Goal: Information Seeking & Learning: Check status

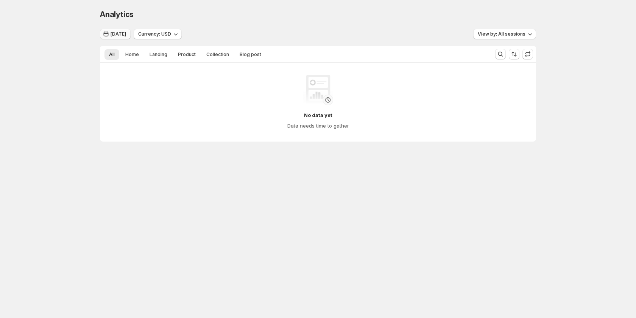
click at [126, 36] on span "[DATE]" at bounding box center [118, 34] width 16 height 6
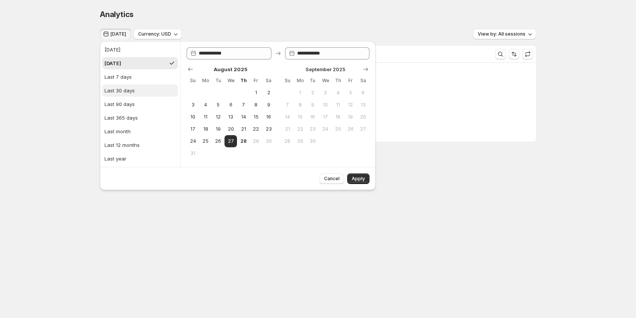
click at [131, 87] on div "Last 30 days" at bounding box center [119, 91] width 30 height 8
type input "**********"
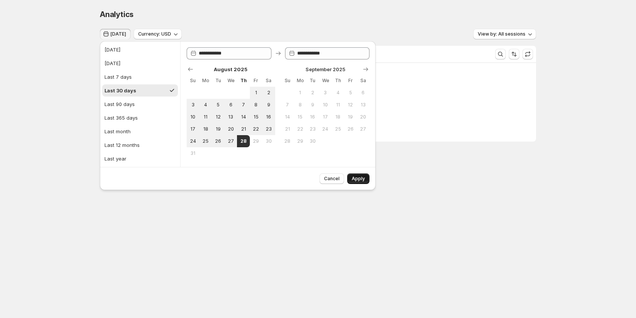
click at [354, 176] on button "Apply" at bounding box center [358, 178] width 22 height 11
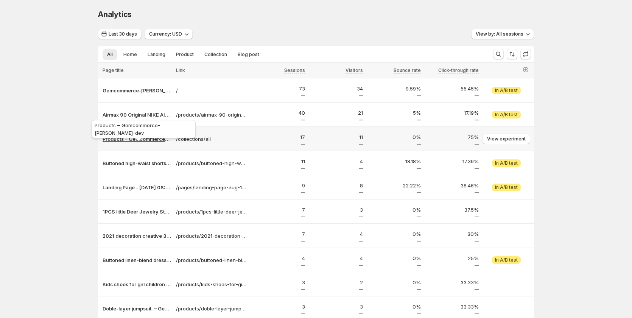
click at [143, 137] on p "Products – Gemcommerce-sandy-dev" at bounding box center [137, 139] width 69 height 8
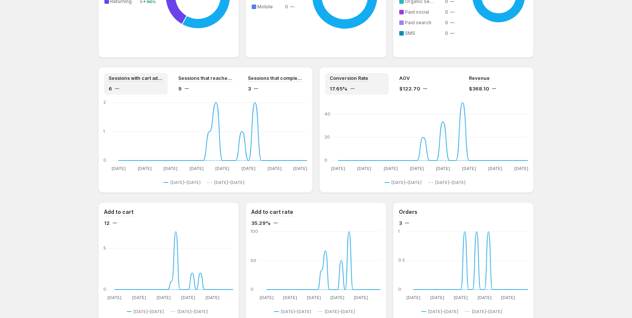
scroll to position [639, 0]
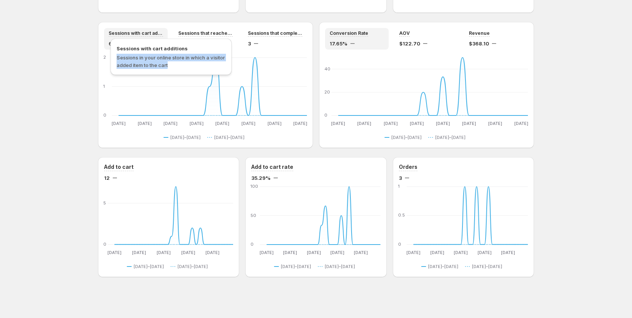
drag, startPoint x: 171, startPoint y: 64, endPoint x: 111, endPoint y: 59, distance: 60.8
click at [111, 59] on div "Sessions with cart additions Sessions in your online store in which a visitor a…" at bounding box center [170, 57] width 121 height 36
copy span "Sessions with cart additions"
drag, startPoint x: 188, startPoint y: 48, endPoint x: 114, endPoint y: 49, distance: 73.4
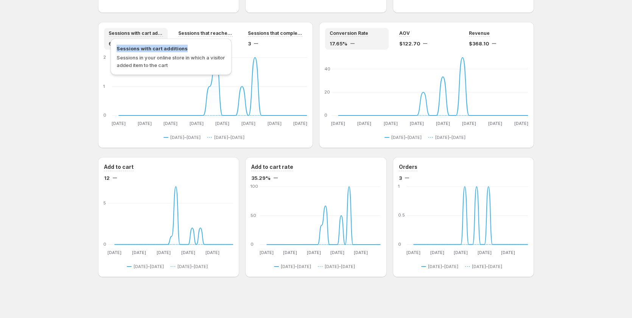
click at [114, 49] on div "Sessions with cart additions Sessions in your online store in which a visitor a…" at bounding box center [170, 57] width 121 height 36
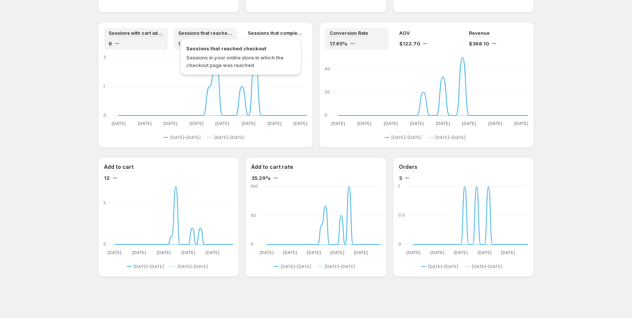
click at [255, 47] on span "Sessions that reached checkout" at bounding box center [240, 49] width 109 height 8
copy span "Sessions that reached checkout"
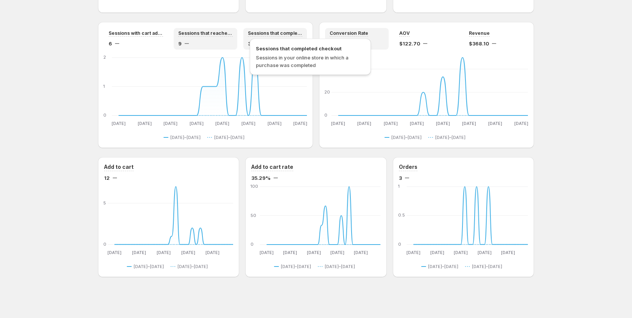
click at [268, 33] on span "Sessions that completed checkout" at bounding box center [275, 33] width 54 height 6
click at [311, 48] on span "Sessions that completed checkout" at bounding box center [310, 49] width 109 height 8
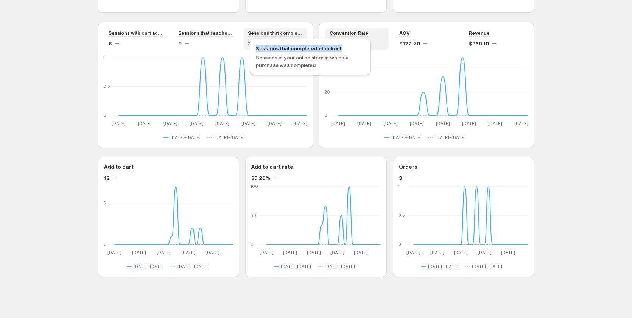
click at [311, 48] on span "Sessions that completed checkout" at bounding box center [310, 49] width 109 height 8
copy span "Sessions that completed checkout"
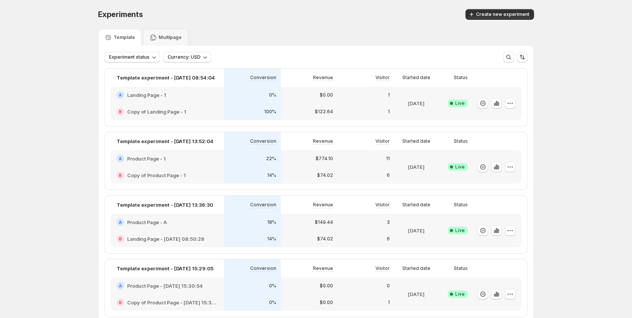
click at [195, 165] on div "A Product Page - 1" at bounding box center [166, 158] width 113 height 17
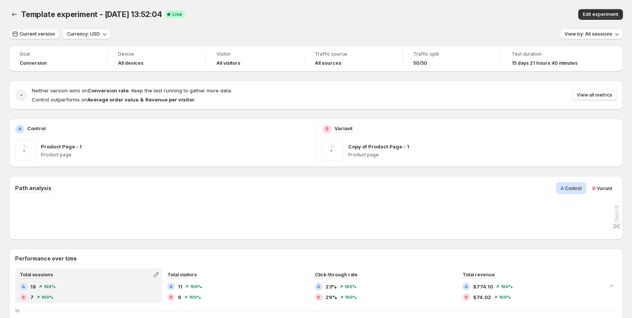
click at [32, 35] on span "Current version" at bounding box center [37, 34] width 35 height 6
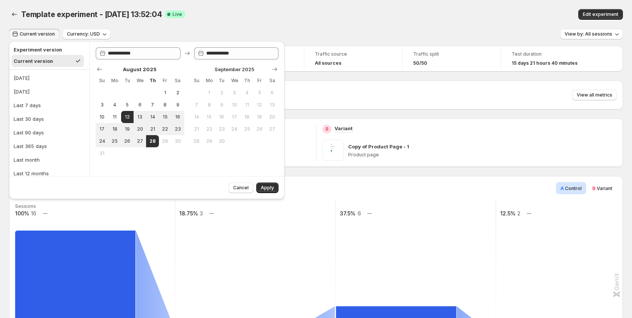
click at [373, 2] on div "Template experiment - Aug 12, 13:52:04. This page is ready Template experiment …" at bounding box center [316, 14] width 614 height 29
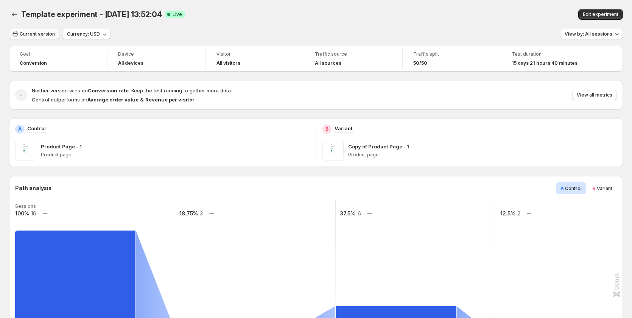
click at [28, 36] on span "Current version" at bounding box center [37, 34] width 35 height 6
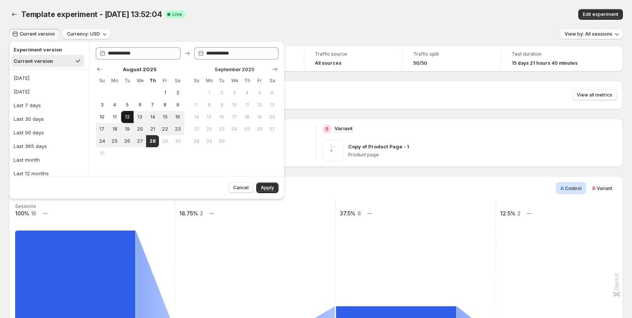
click at [128, 115] on span "12" at bounding box center [127, 117] width 6 height 6
click at [179, 130] on span "23" at bounding box center [177, 129] width 6 height 6
type input "**********"
click at [264, 182] on div "Cancel Apply" at bounding box center [251, 186] width 53 height 14
click at [263, 187] on span "Apply" at bounding box center [267, 188] width 13 height 6
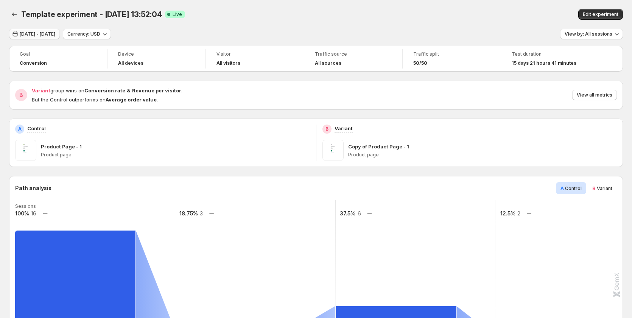
click at [55, 33] on span "Aug 12, 2025 - Aug 23, 2025" at bounding box center [38, 34] width 36 height 6
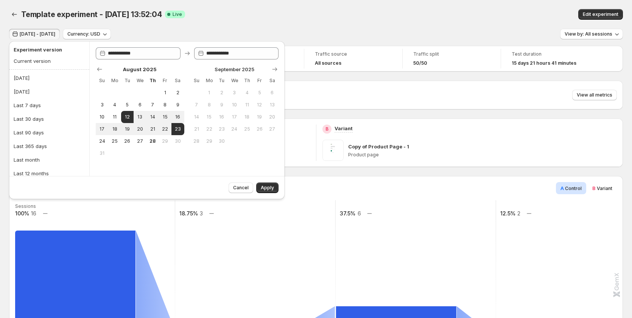
click at [522, 103] on div "Variant group wins on Conversion rate & Revenue per visitor . But the Control o…" at bounding box center [324, 95] width 585 height 17
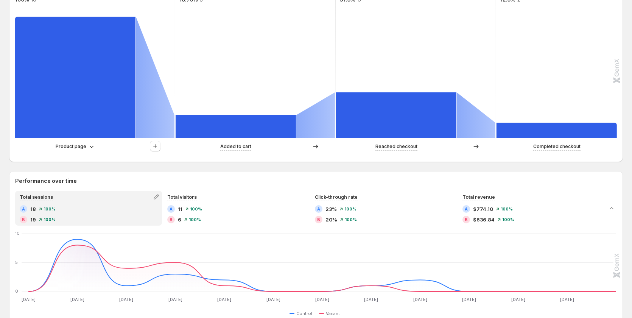
scroll to position [227, 0]
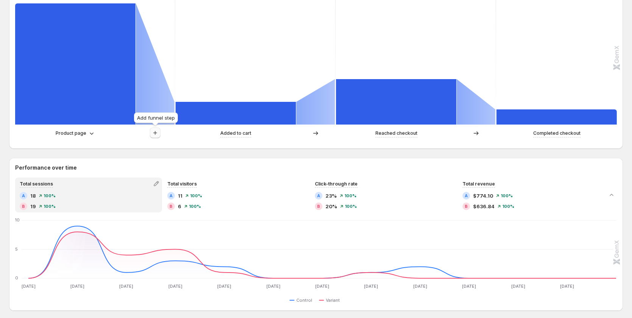
click at [158, 133] on icon "button" at bounding box center [155, 133] width 8 height 8
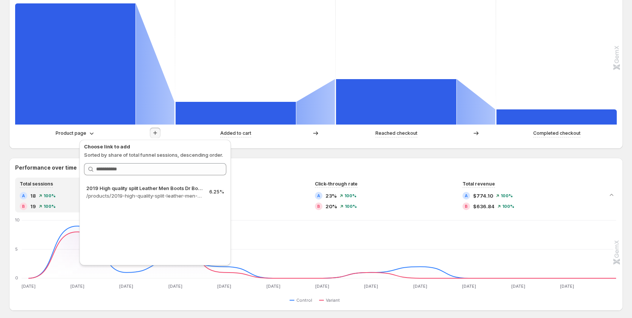
click at [255, 48] on rect at bounding box center [255, 48] width 161 height 151
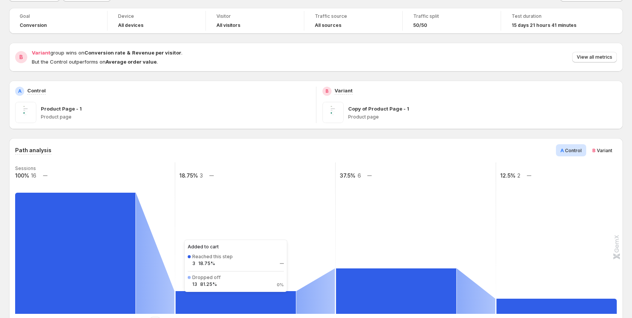
scroll to position [0, 0]
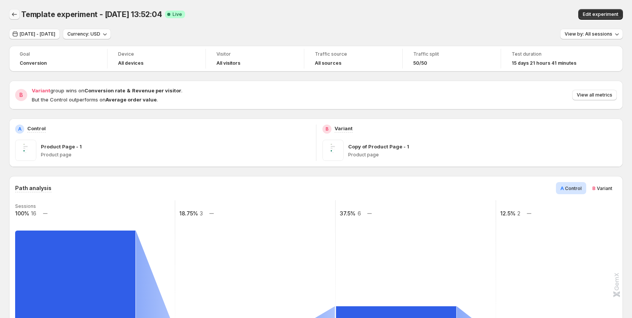
click at [16, 17] on icon "Back" at bounding box center [15, 15] width 8 height 8
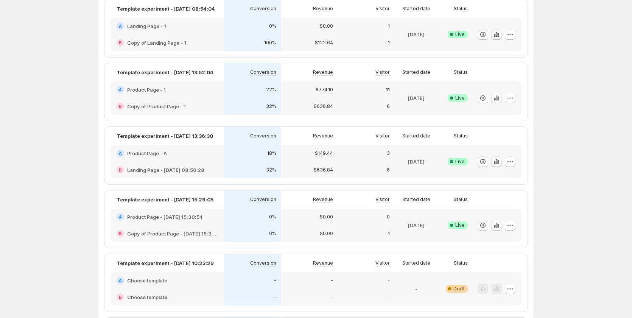
scroll to position [76, 0]
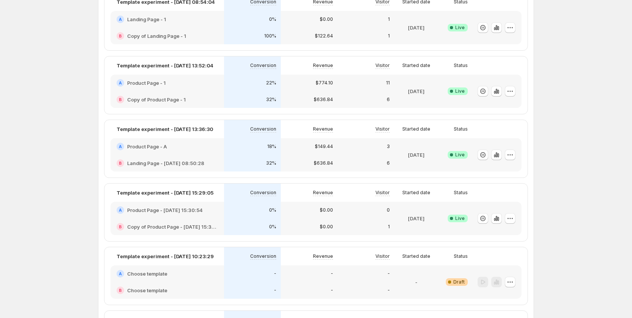
click at [209, 147] on div "A Product Page - A" at bounding box center [167, 147] width 101 height 8
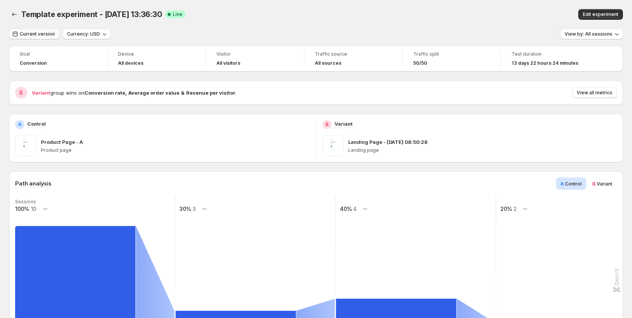
click at [38, 33] on span "Current version" at bounding box center [37, 34] width 35 height 6
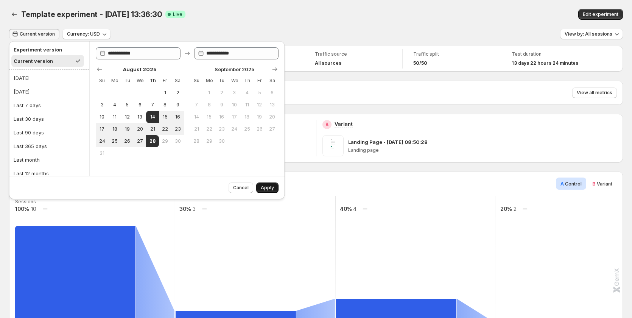
click at [264, 188] on span "Apply" at bounding box center [267, 188] width 13 height 6
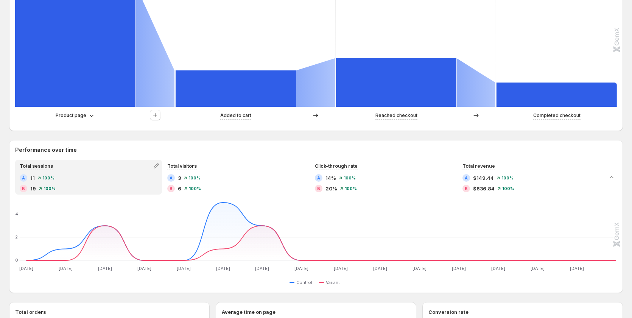
scroll to position [189, 0]
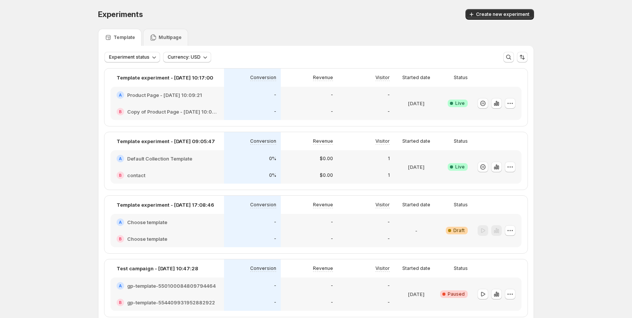
click at [159, 166] on div "A Default Collection Template" at bounding box center [166, 158] width 113 height 17
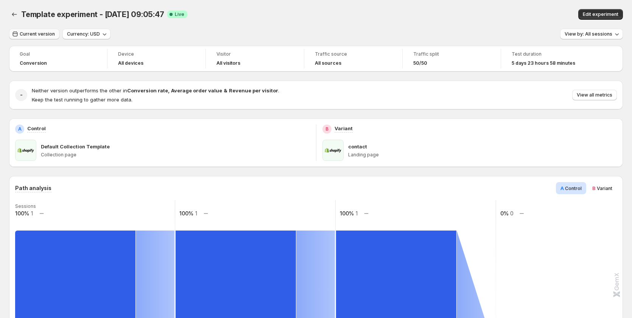
click at [30, 36] on span "Current version" at bounding box center [37, 34] width 35 height 6
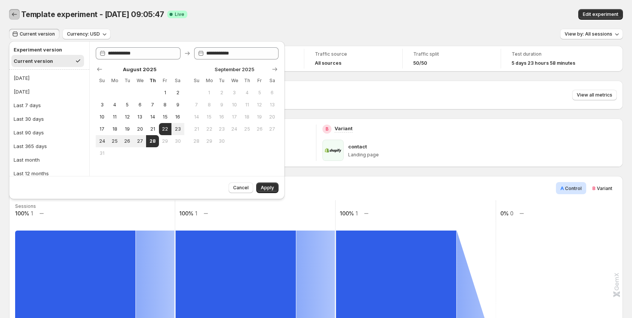
click at [10, 15] on button "Back" at bounding box center [14, 14] width 11 height 11
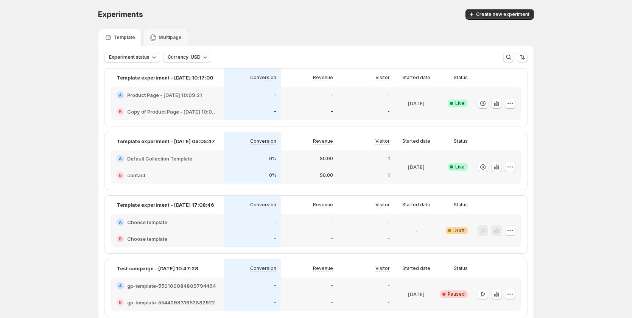
click at [232, 98] on div "-" at bounding box center [252, 95] width 48 height 8
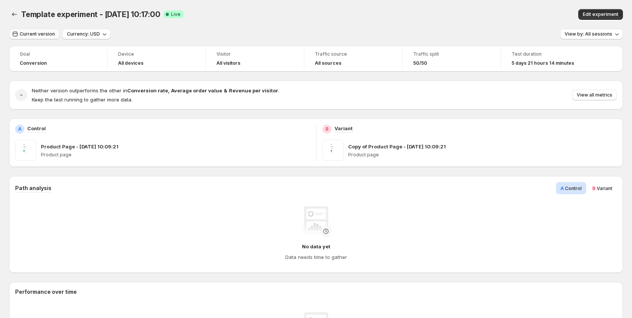
click at [34, 37] on button "Current version" at bounding box center [34, 34] width 50 height 11
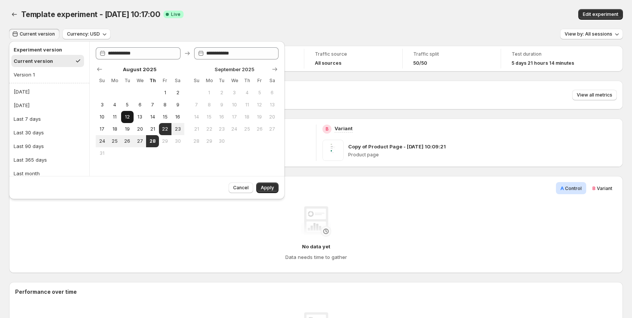
click at [128, 115] on span "12" at bounding box center [127, 117] width 6 height 6
type input "**********"
click at [155, 141] on span "28" at bounding box center [152, 141] width 6 height 6
type input "**********"
click at [271, 187] on span "Apply" at bounding box center [267, 188] width 13 height 6
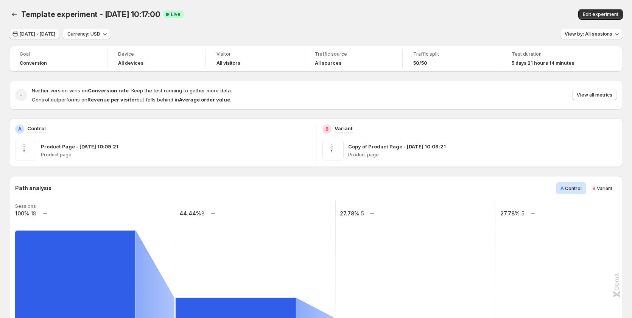
click at [55, 33] on span "Aug 12, 2025 - Aug 28, 2025" at bounding box center [38, 34] width 36 height 6
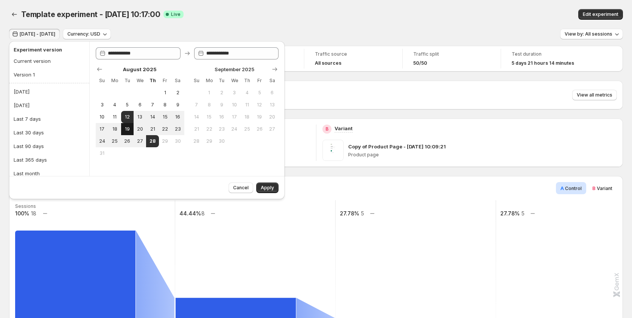
click at [129, 132] on span "19" at bounding box center [127, 129] width 6 height 6
type input "**********"
click at [151, 142] on span "28" at bounding box center [152, 141] width 6 height 6
type input "**********"
click at [273, 185] on button "Apply" at bounding box center [267, 187] width 22 height 11
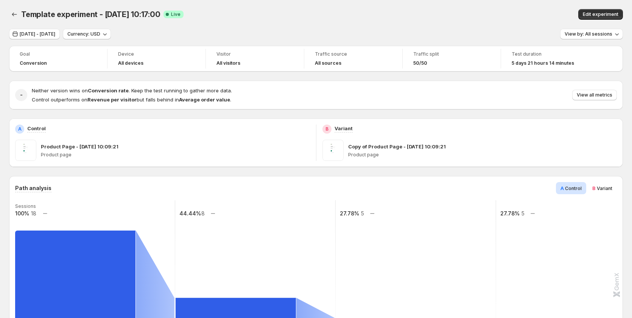
drag, startPoint x: 587, startPoint y: 12, endPoint x: 403, endPoint y: 20, distance: 184.8
click at [403, 20] on div "Template experiment - Aug 19, 10:17:00. This page is ready Template experiment …" at bounding box center [316, 14] width 614 height 29
click at [30, 31] on span "Aug 19, 2025 - Aug 28, 2025" at bounding box center [38, 34] width 36 height 6
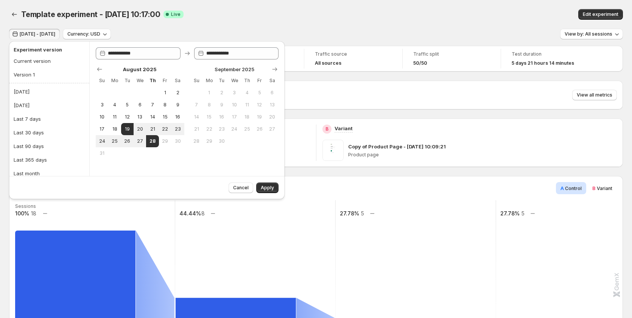
click at [280, 19] on div "Template experiment - Aug 19, 10:17:00 Success Complete Live" at bounding box center [198, 14] width 355 height 11
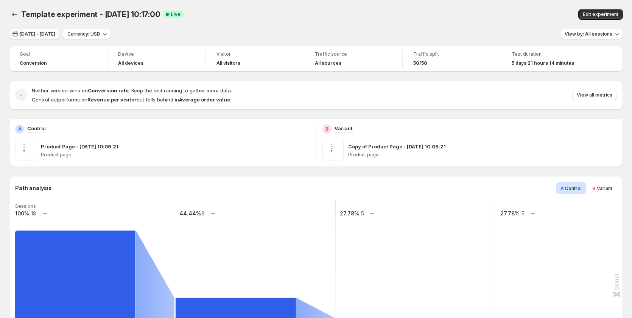
click at [48, 35] on span "Aug 19, 2025 - Aug 28, 2025" at bounding box center [38, 34] width 36 height 6
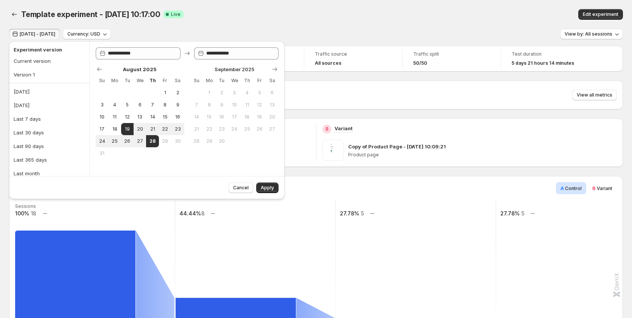
click at [262, 19] on div "Template experiment - Aug 19, 10:17:00 Success Complete Live" at bounding box center [198, 14] width 355 height 11
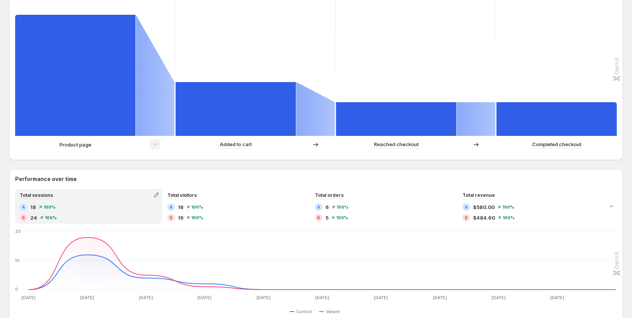
scroll to position [227, 0]
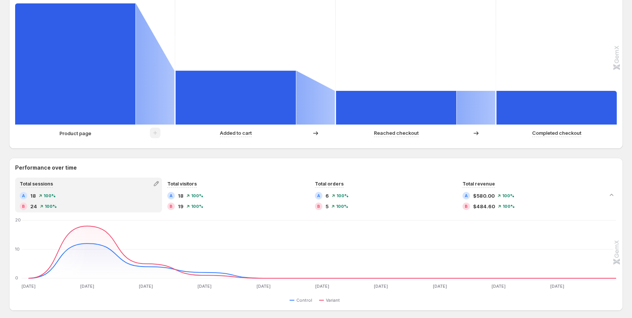
click at [579, 23] on rect at bounding box center [576, 48] width 161 height 151
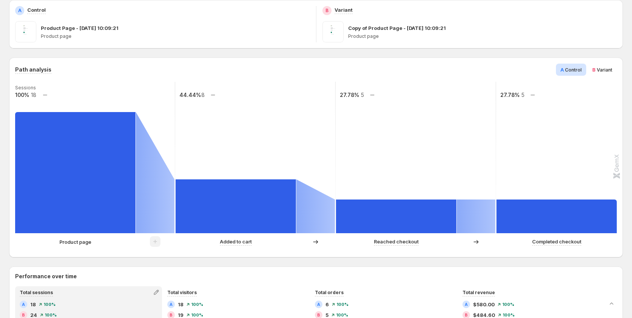
scroll to position [0, 0]
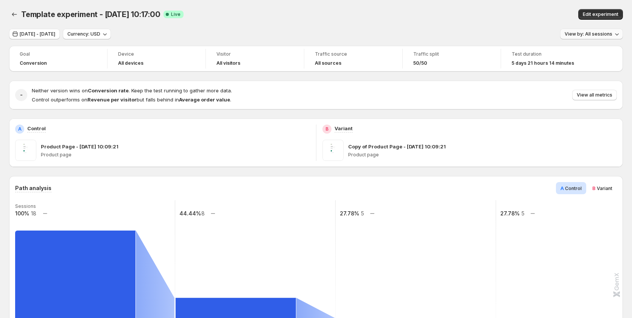
click at [588, 33] on span "View by: All sessions" at bounding box center [588, 34] width 48 height 6
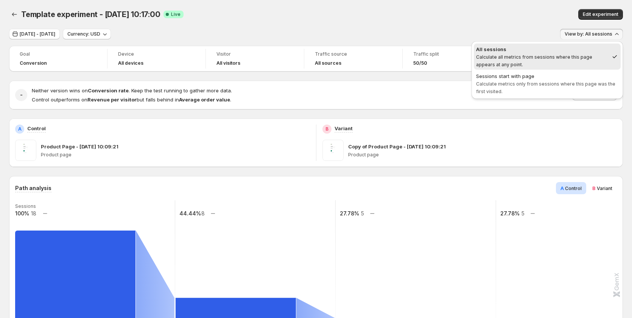
click at [476, 15] on div "Edit experiment" at bounding box center [502, 14] width 241 height 11
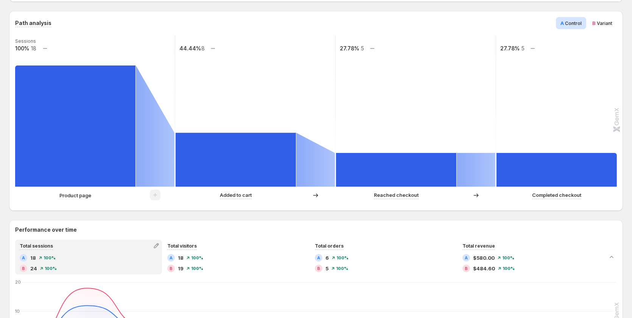
scroll to position [227, 0]
